Goal: Transaction & Acquisition: Purchase product/service

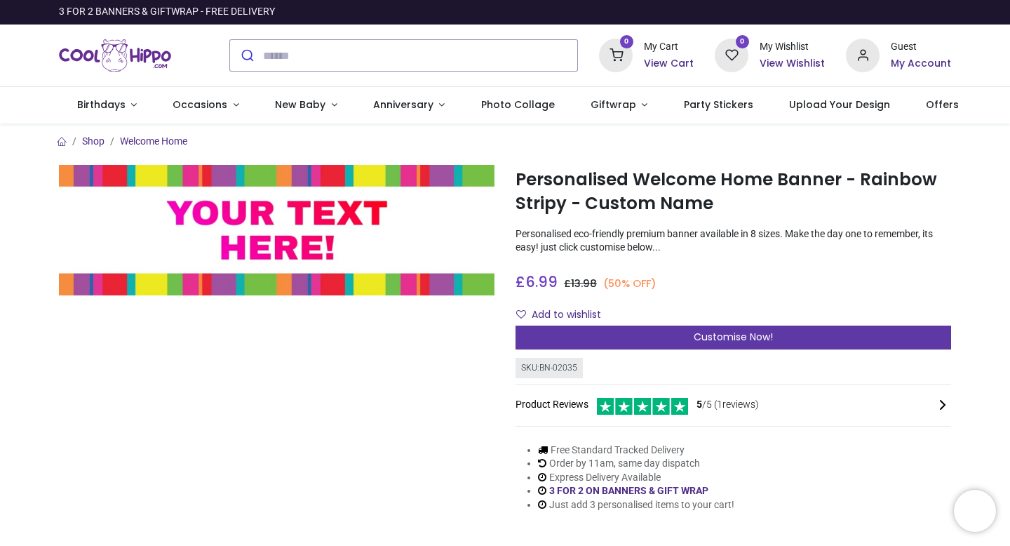
click at [530, 344] on div "Customise Now!" at bounding box center [733, 337] width 436 height 24
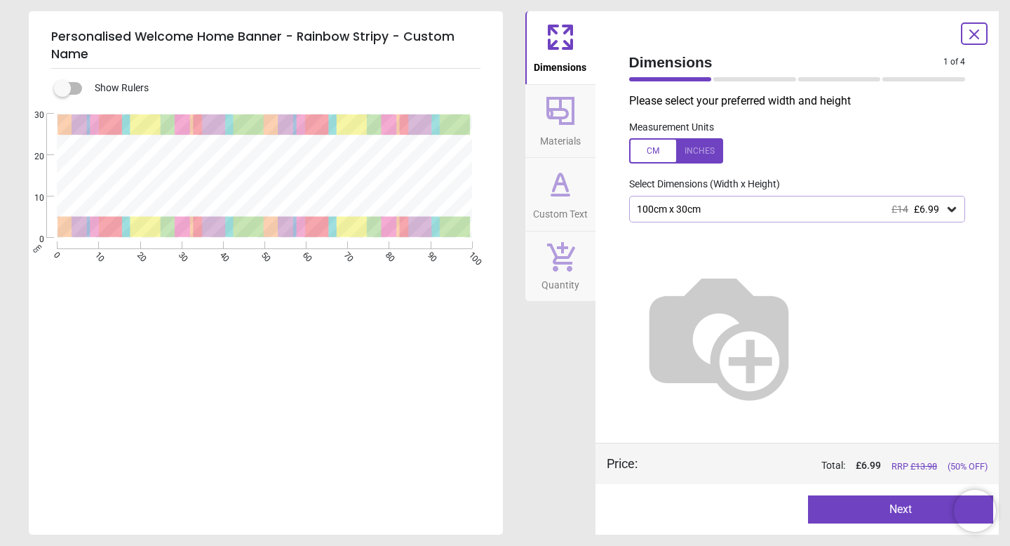
click at [556, 188] on icon at bounding box center [561, 184] width 34 height 34
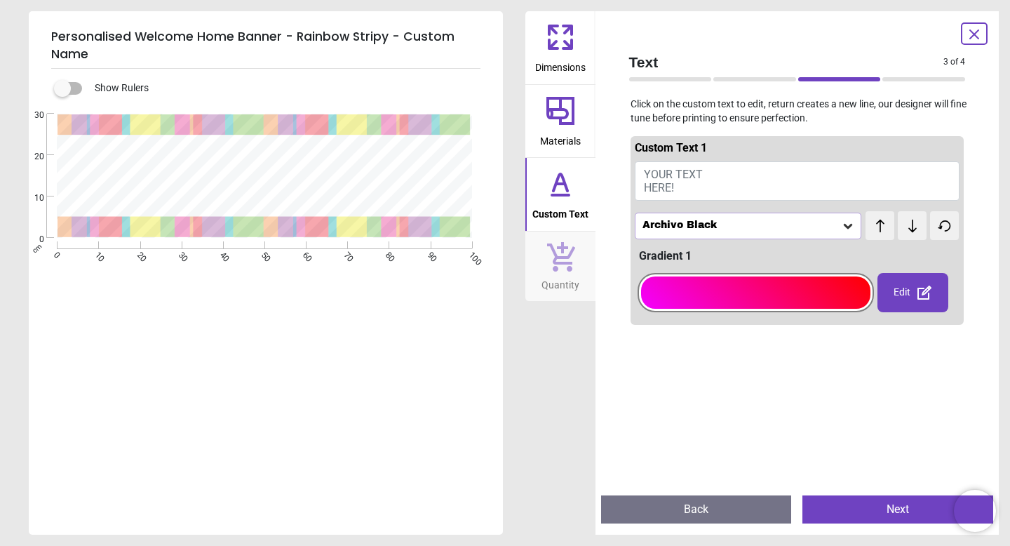
click at [900, 298] on div "Edit" at bounding box center [912, 292] width 71 height 39
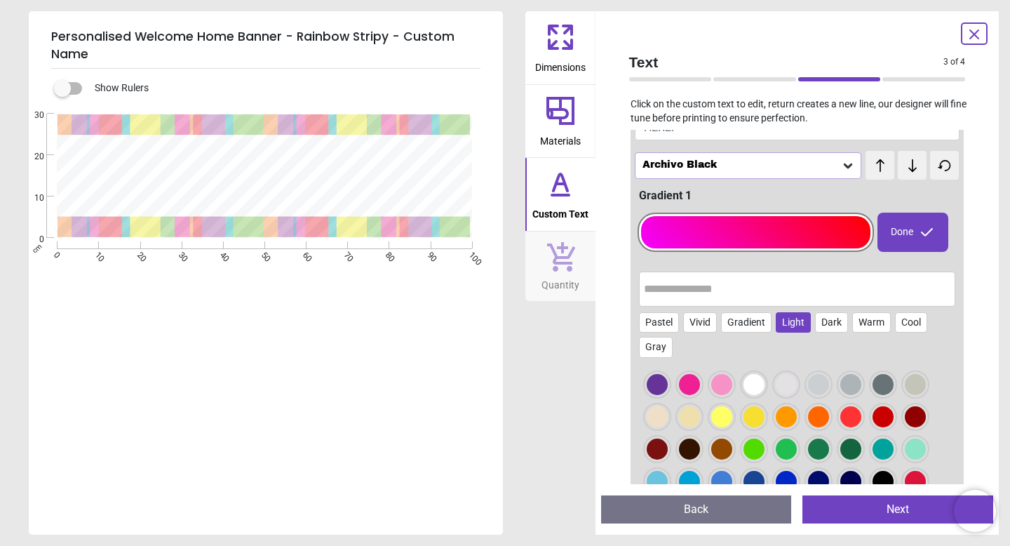
scroll to position [78, 0]
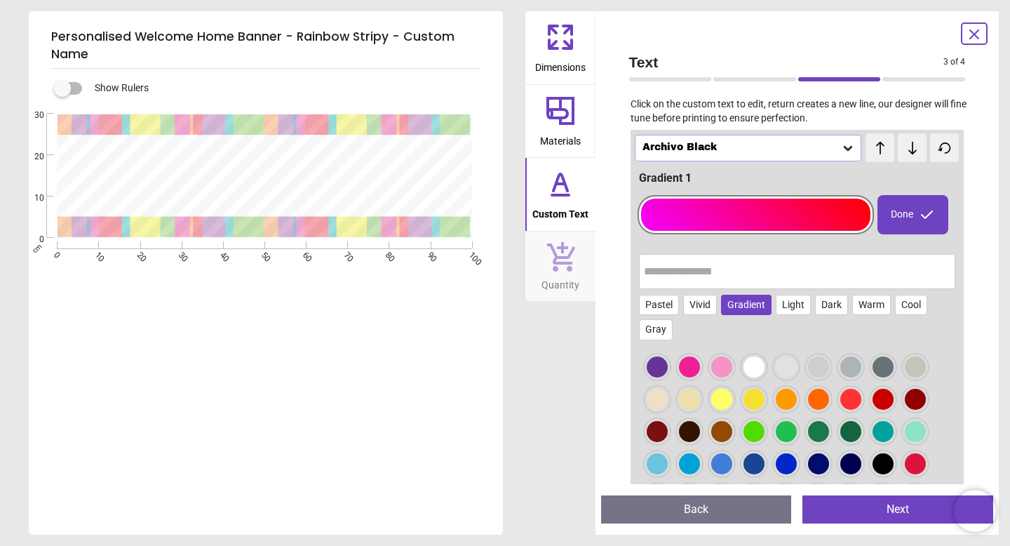
click at [753, 302] on div "Gradient" at bounding box center [746, 305] width 50 height 21
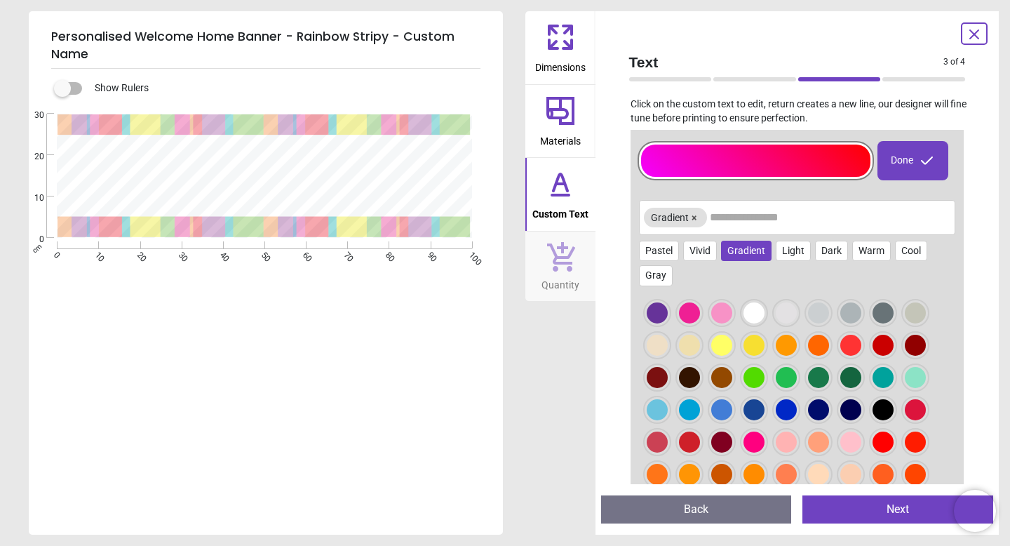
scroll to position [137, 0]
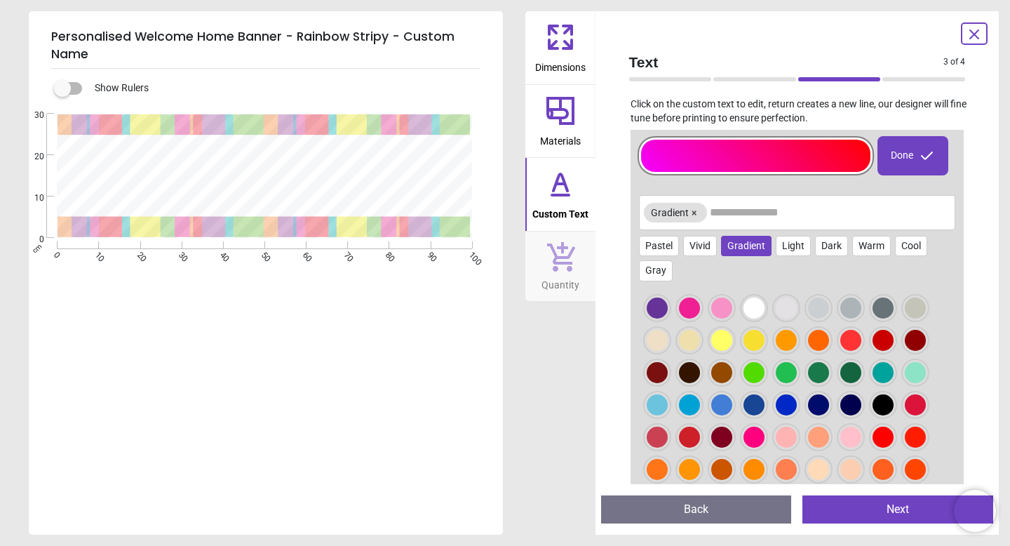
click at [648, 398] on div at bounding box center [657, 404] width 21 height 21
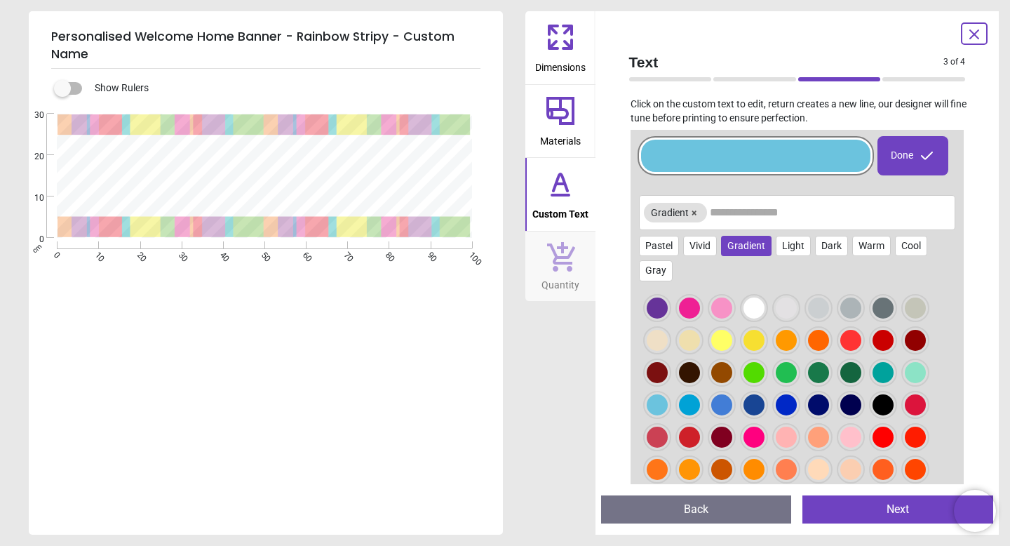
click at [672, 410] on div at bounding box center [797, 402] width 317 height 224
click at [679, 412] on div at bounding box center [689, 404] width 21 height 21
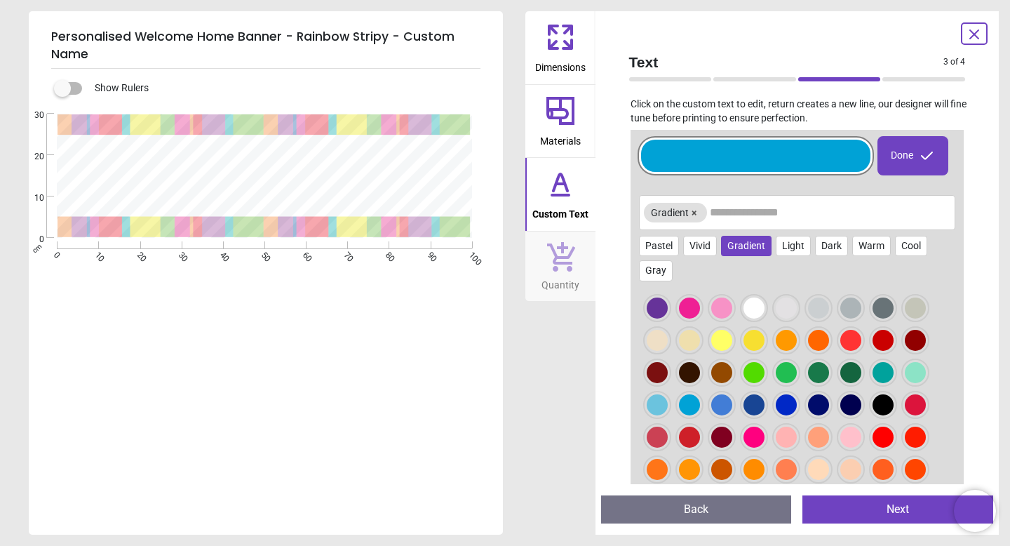
click at [685, 412] on div at bounding box center [689, 404] width 21 height 21
click at [714, 409] on div at bounding box center [721, 404] width 21 height 21
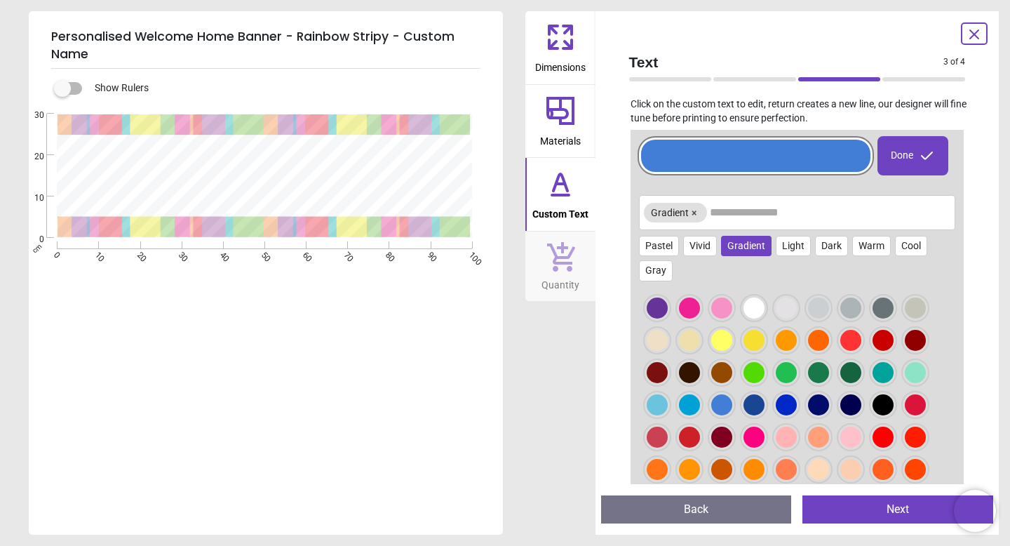
click at [756, 410] on div at bounding box center [753, 404] width 21 height 21
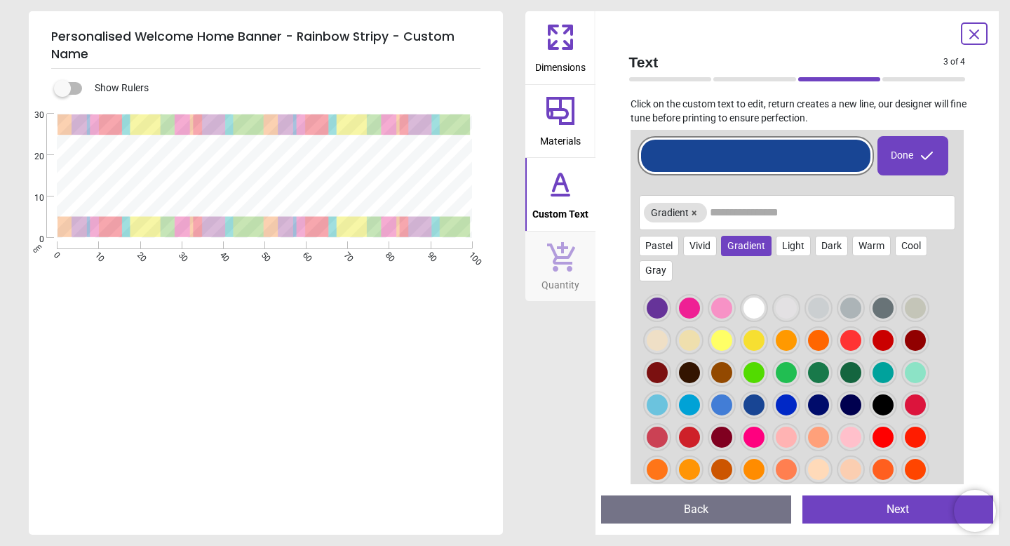
click at [785, 406] on div at bounding box center [786, 404] width 21 height 21
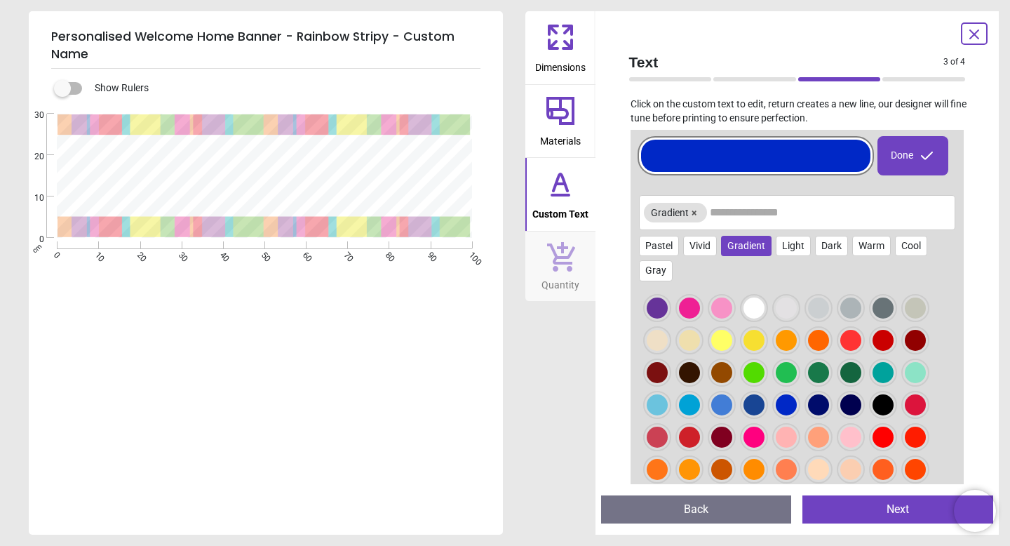
scroll to position [0, 0]
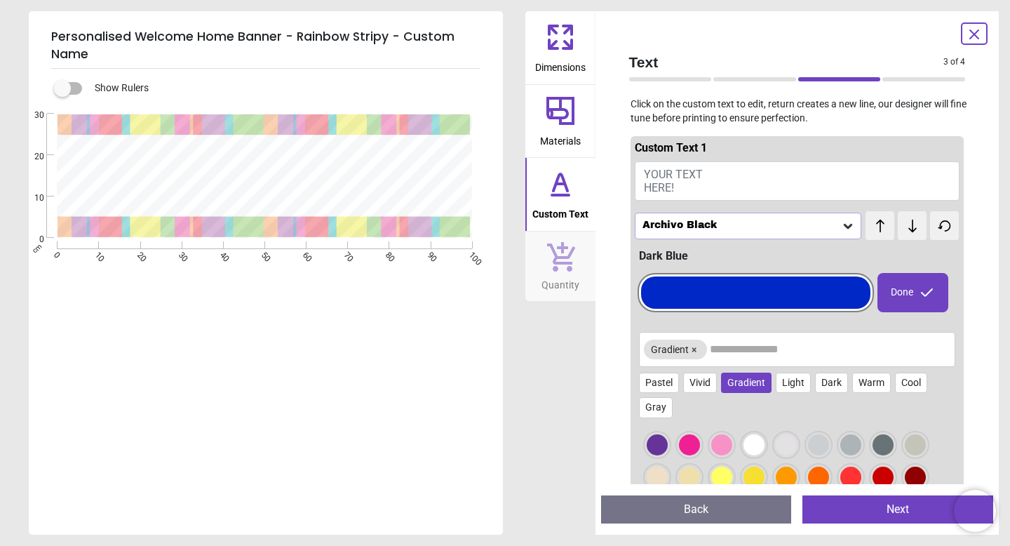
click at [917, 306] on div "Done" at bounding box center [912, 292] width 71 height 39
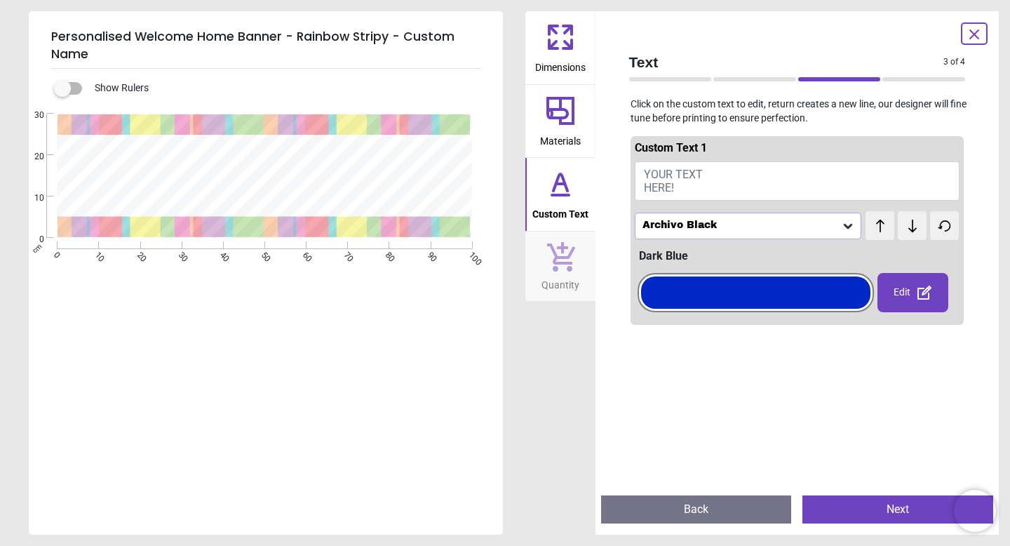
click at [976, 38] on icon at bounding box center [974, 34] width 17 height 17
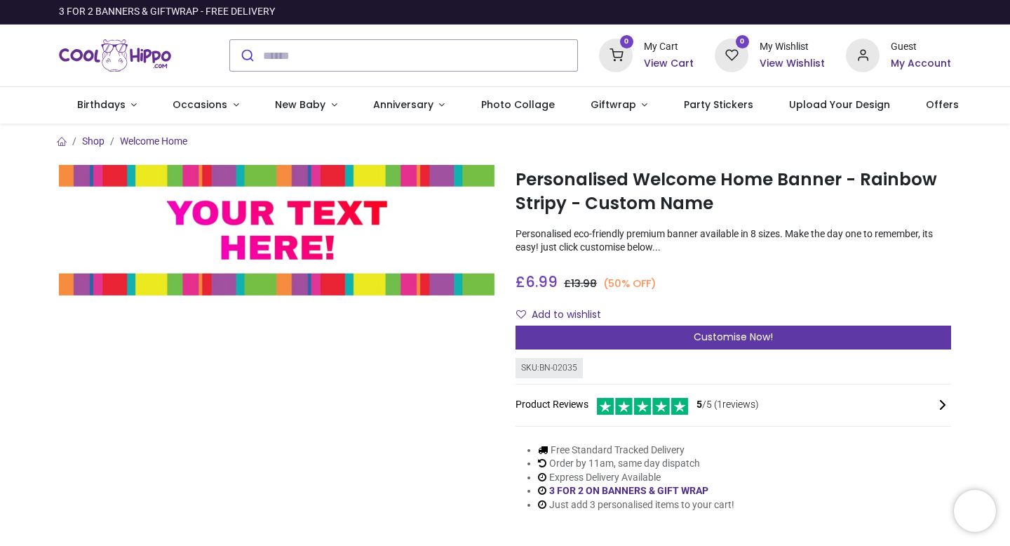
click at [706, 337] on span "Customise Now!" at bounding box center [733, 337] width 79 height 14
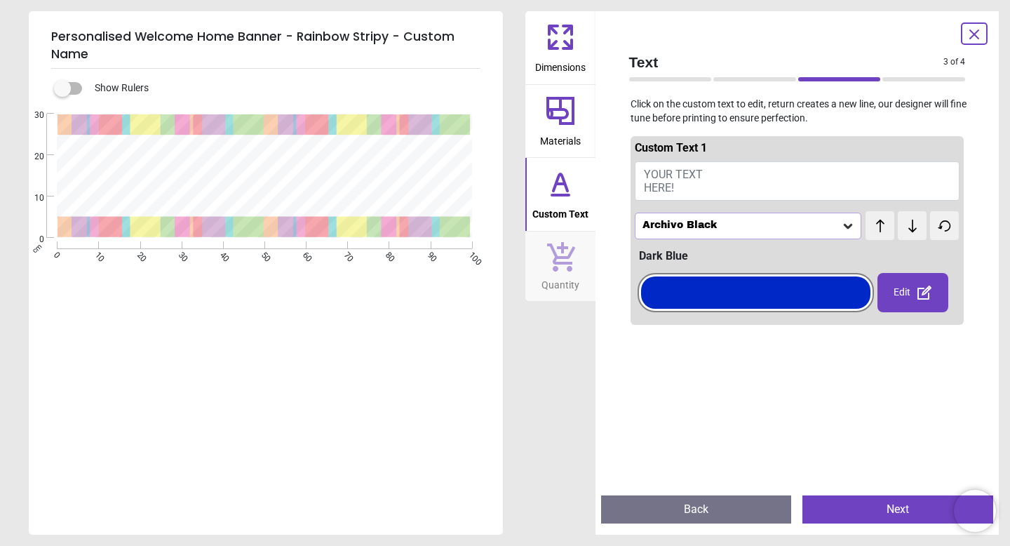
click at [546, 104] on icon at bounding box center [561, 111] width 34 height 34
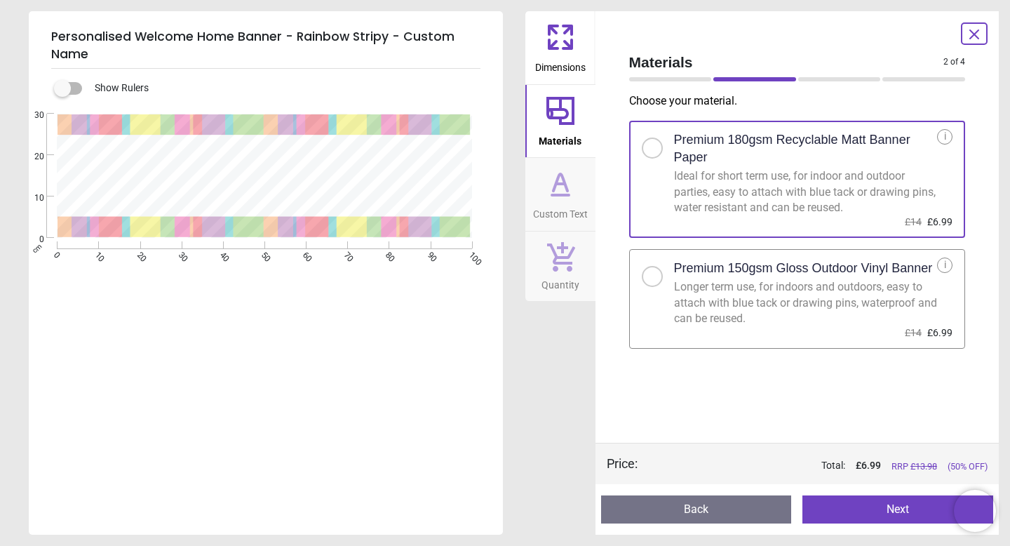
click at [555, 255] on icon at bounding box center [561, 256] width 28 height 29
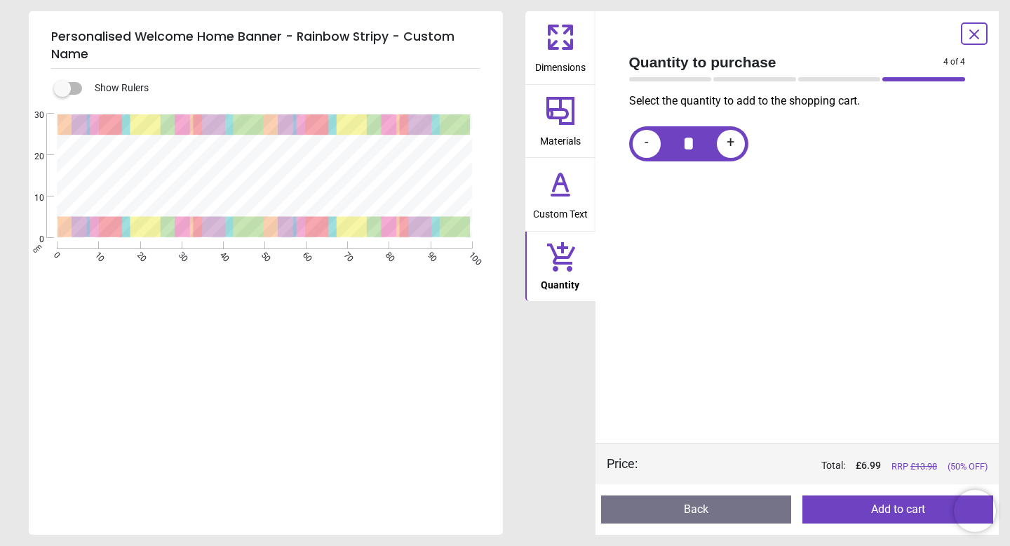
click at [972, 46] on div "Quantity to purchase 4 of 4 4 of 5" at bounding box center [797, 69] width 359 height 48
click at [978, 36] on icon at bounding box center [974, 34] width 17 height 17
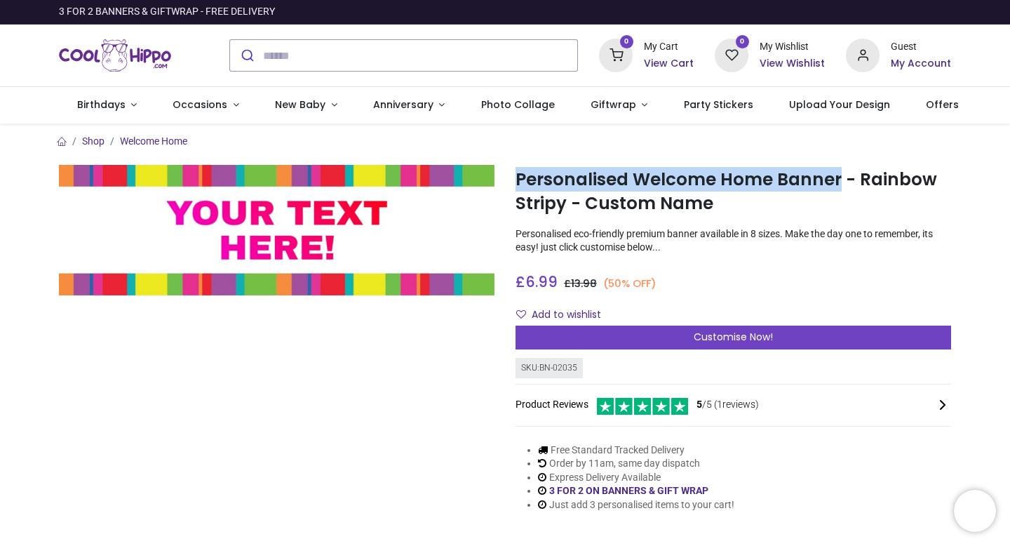
drag, startPoint x: 514, startPoint y: 181, endPoint x: 838, endPoint y: 183, distance: 324.0
click at [838, 183] on div "Personalised Welcome Home Banner - Rainbow Stripy - Custom Name [URL][DOMAIN_NA…" at bounding box center [733, 349] width 457 height 369
copy h1 "Personalised Welcome Home Banner"
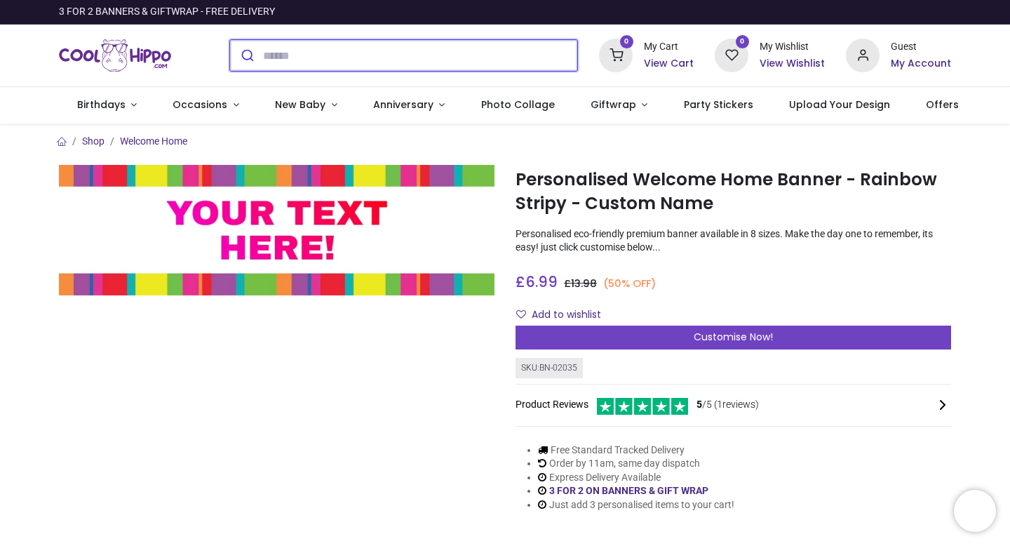
click at [381, 62] on input "search" at bounding box center [420, 55] width 314 height 31
paste input "**********"
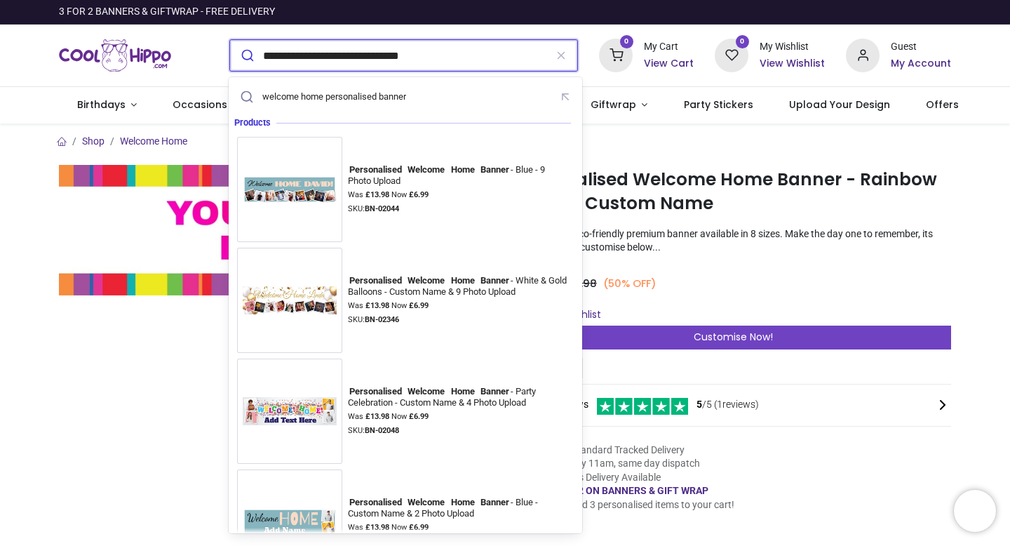
type input "**********"
click at [230, 40] on button "submit" at bounding box center [246, 55] width 33 height 31
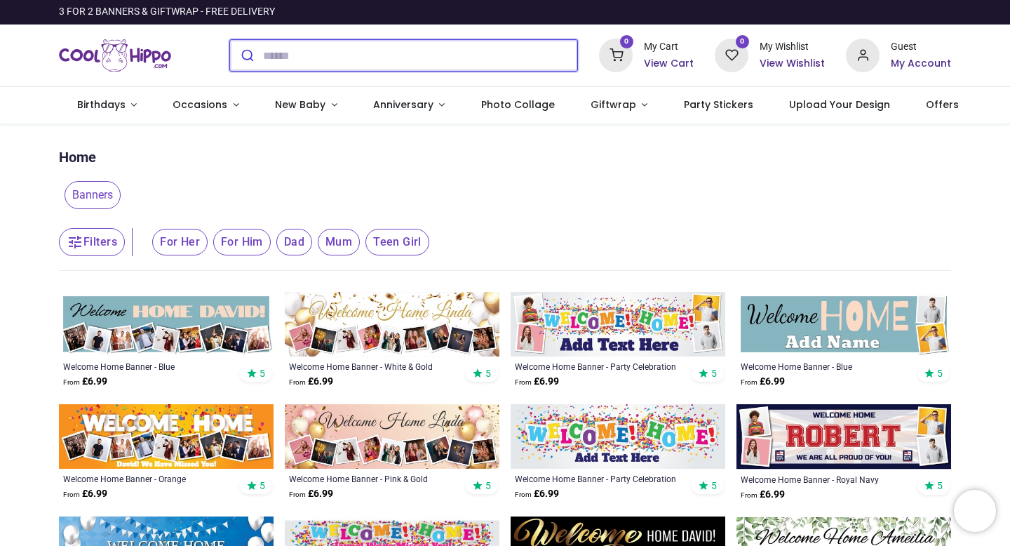
click at [316, 58] on input "search" at bounding box center [420, 55] width 314 height 31
paste input "**********"
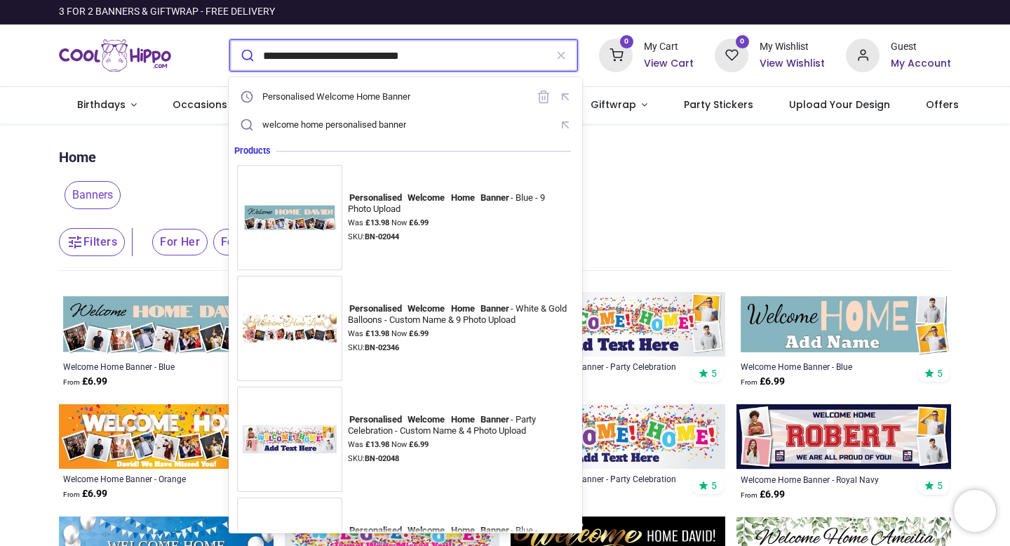
click at [343, 55] on input "**********" at bounding box center [404, 55] width 282 height 31
drag, startPoint x: 409, startPoint y: 55, endPoint x: 332, endPoint y: 55, distance: 77.1
click at [332, 55] on input "**********" at bounding box center [404, 55] width 282 height 31
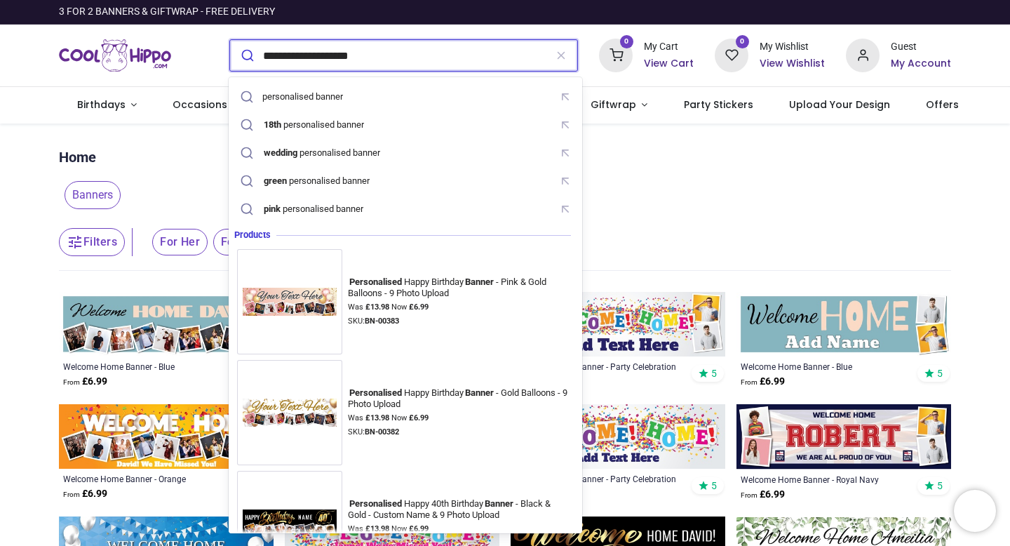
type input "**********"
click at [230, 40] on button "submit" at bounding box center [246, 55] width 33 height 31
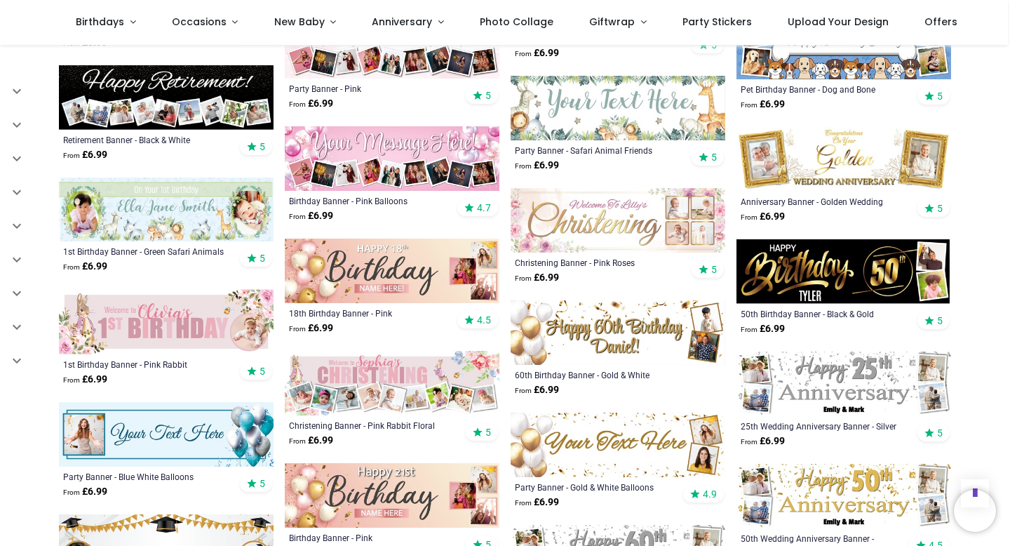
scroll to position [1950, 0]
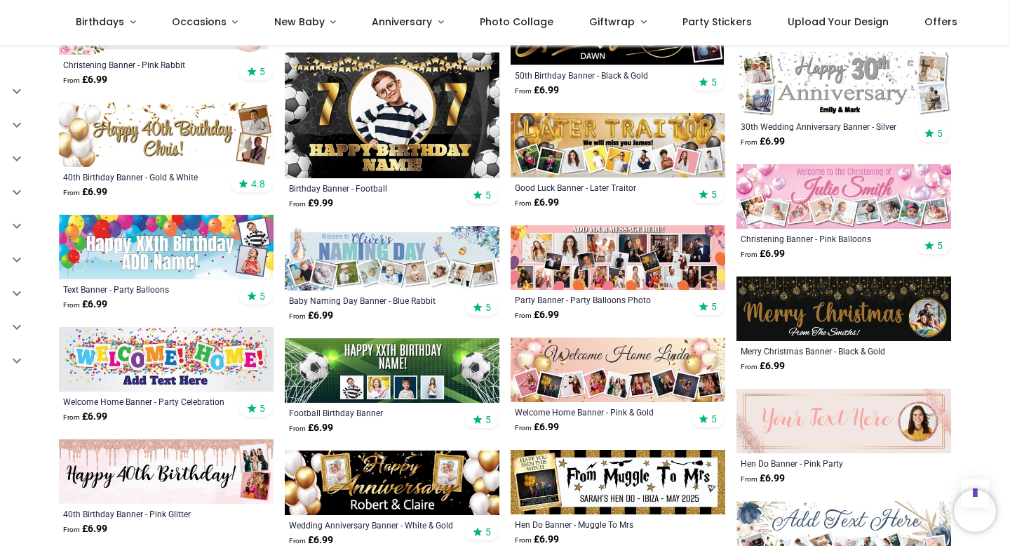
scroll to position [2954, 0]
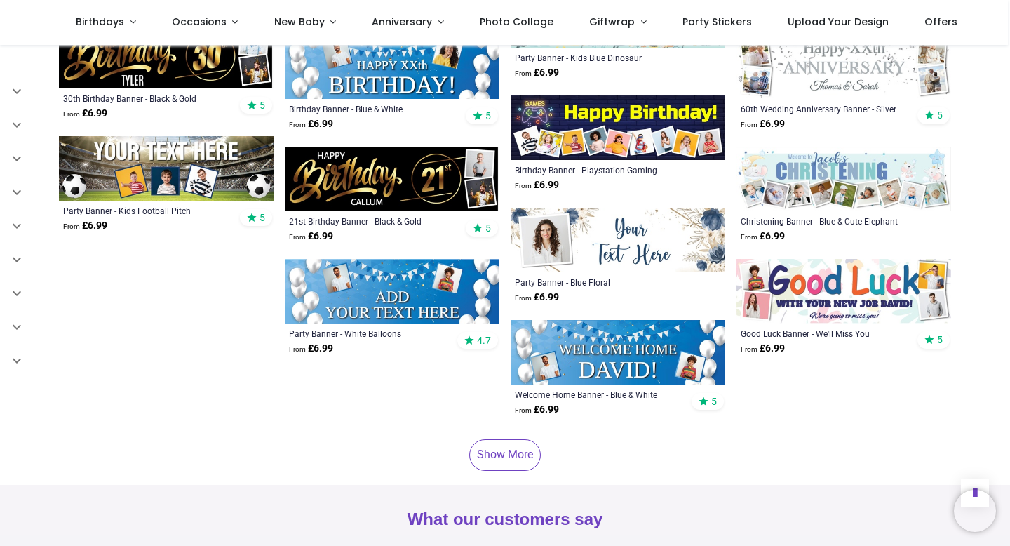
scroll to position [3918, 0]
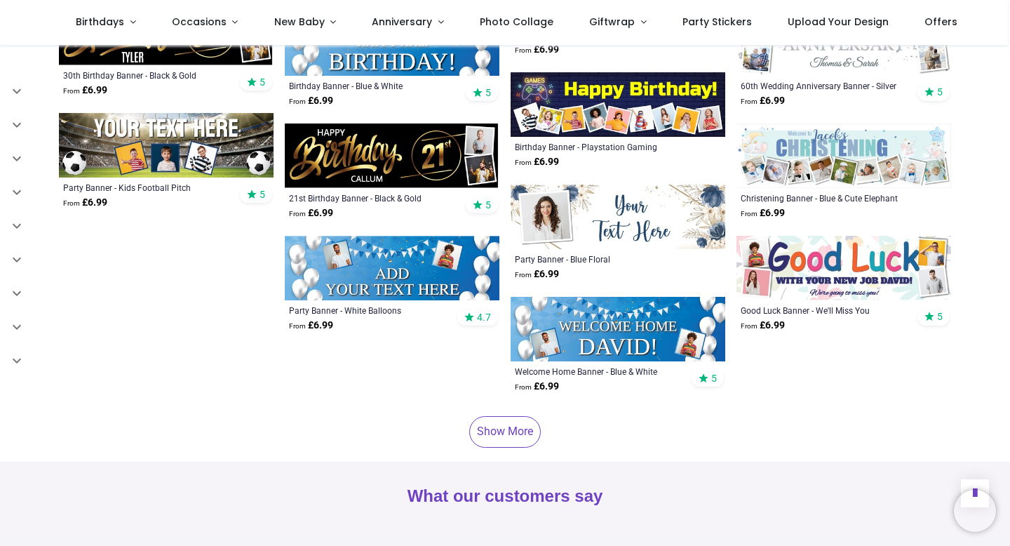
click at [479, 426] on link "Show More" at bounding box center [505, 431] width 72 height 31
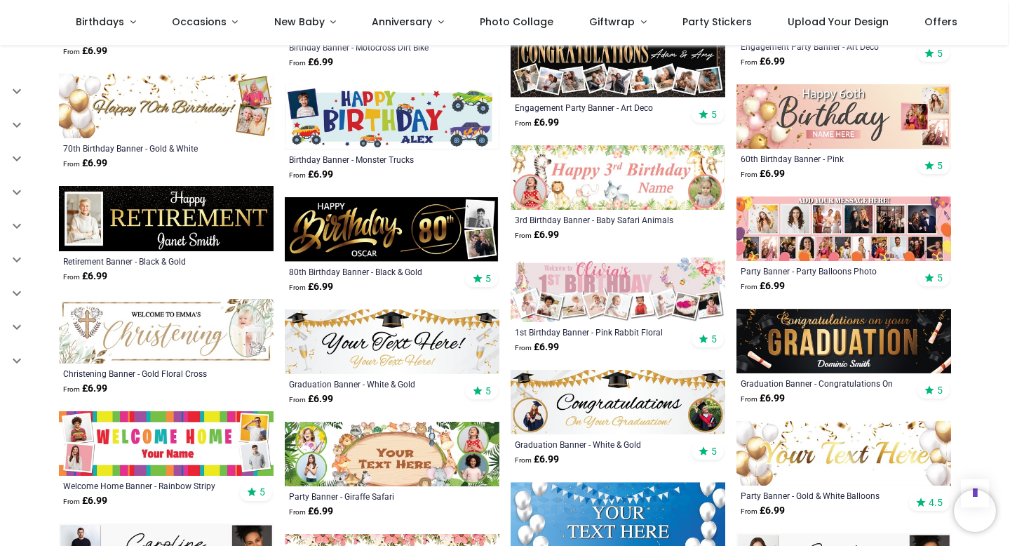
scroll to position [5740, 0]
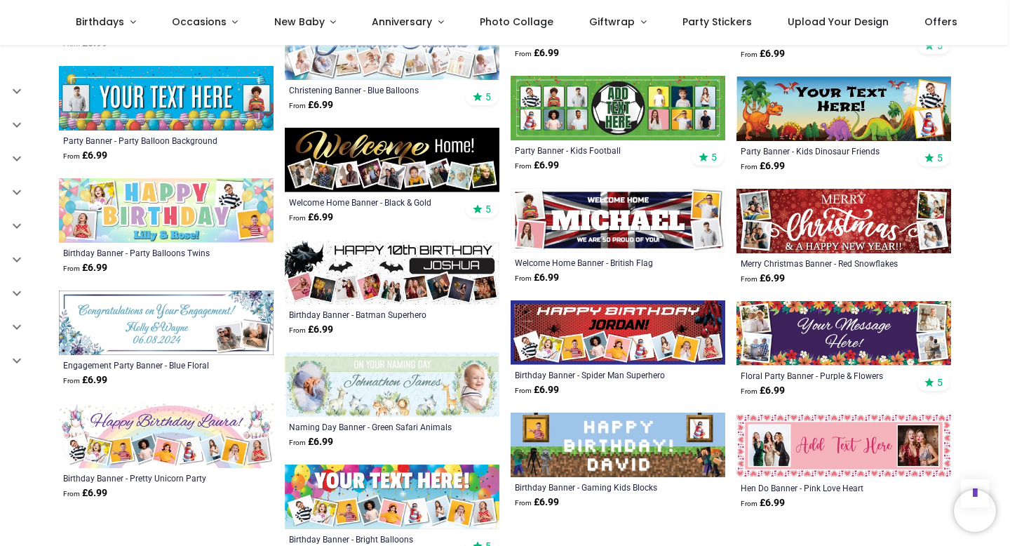
scroll to position [7011, 0]
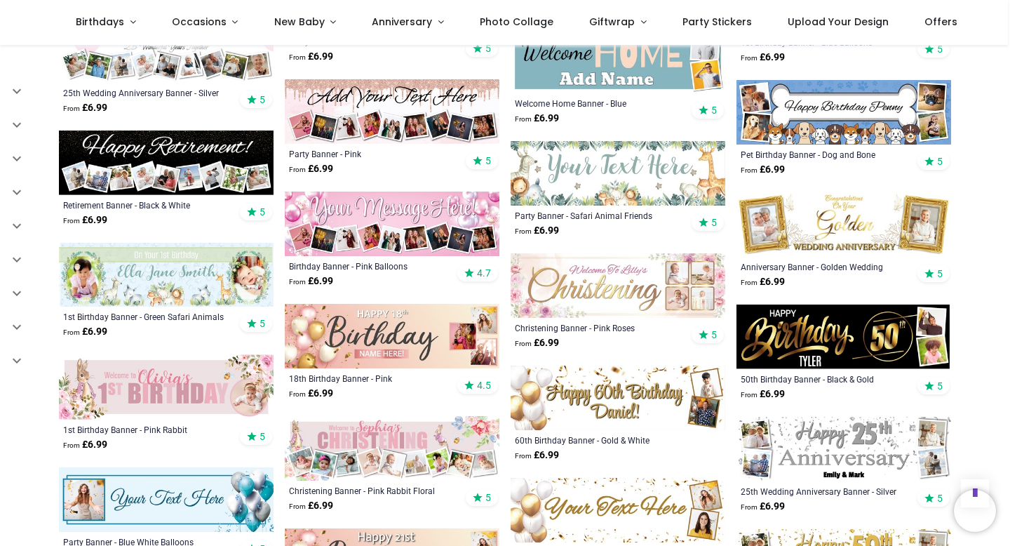
scroll to position [1419, 0]
